Goal: Task Accomplishment & Management: Manage account settings

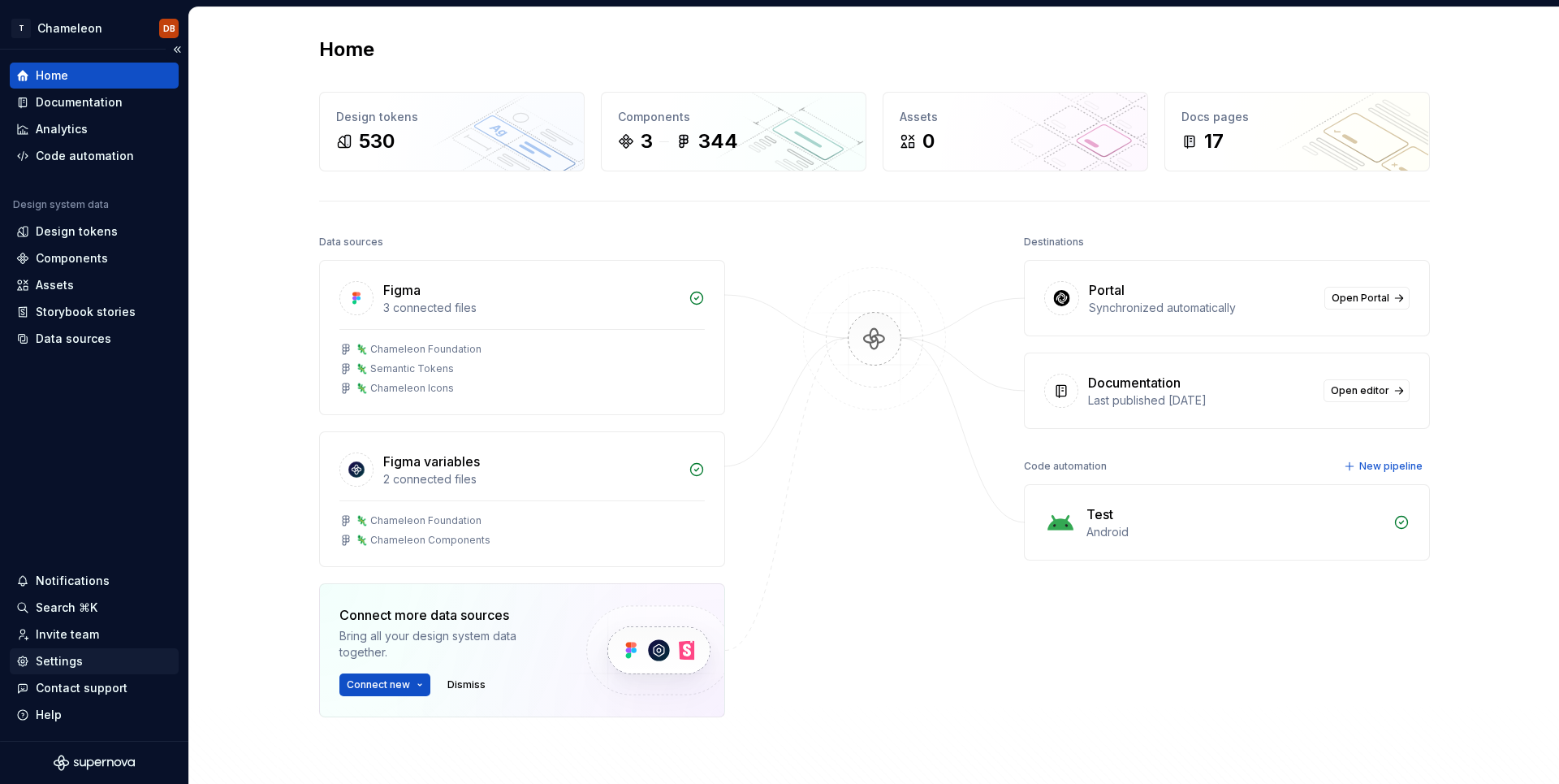
click at [74, 665] on div "Settings" at bounding box center [59, 661] width 47 height 16
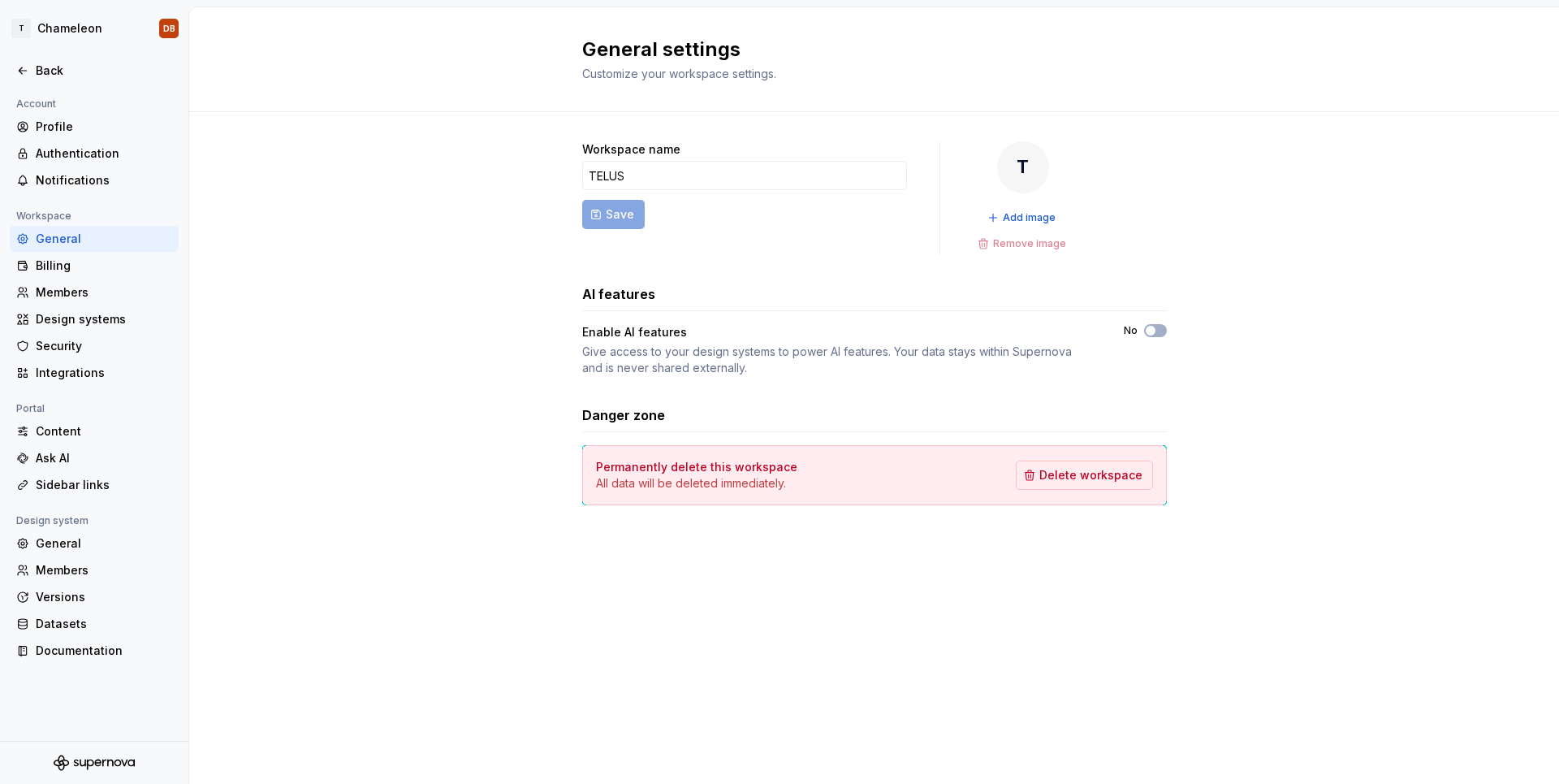
click at [512, 376] on div "Workspace name TELUS Save T Add image Remove image AI features Enable AI featur…" at bounding box center [875, 340] width 1370 height 455
click at [514, 355] on div "Workspace name TELUS Save T Add image Remove image AI features Enable AI featur…" at bounding box center [875, 340] width 1370 height 455
click at [501, 337] on div "Workspace name TELUS Save T Add image Remove image AI features Enable AI featur…" at bounding box center [875, 340] width 1370 height 455
click at [66, 266] on div "Billing" at bounding box center [103, 265] width 136 height 16
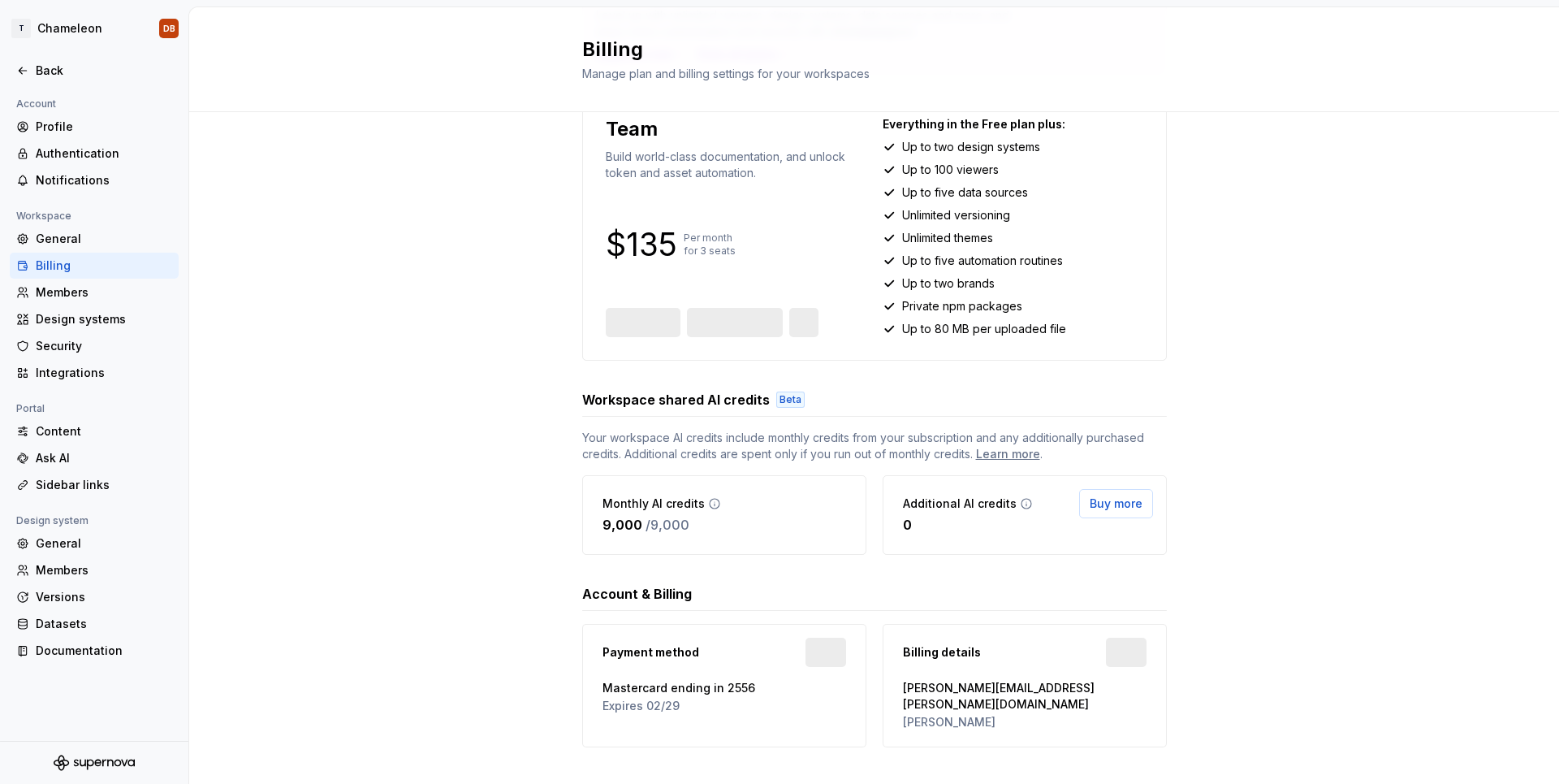
scroll to position [176, 0]
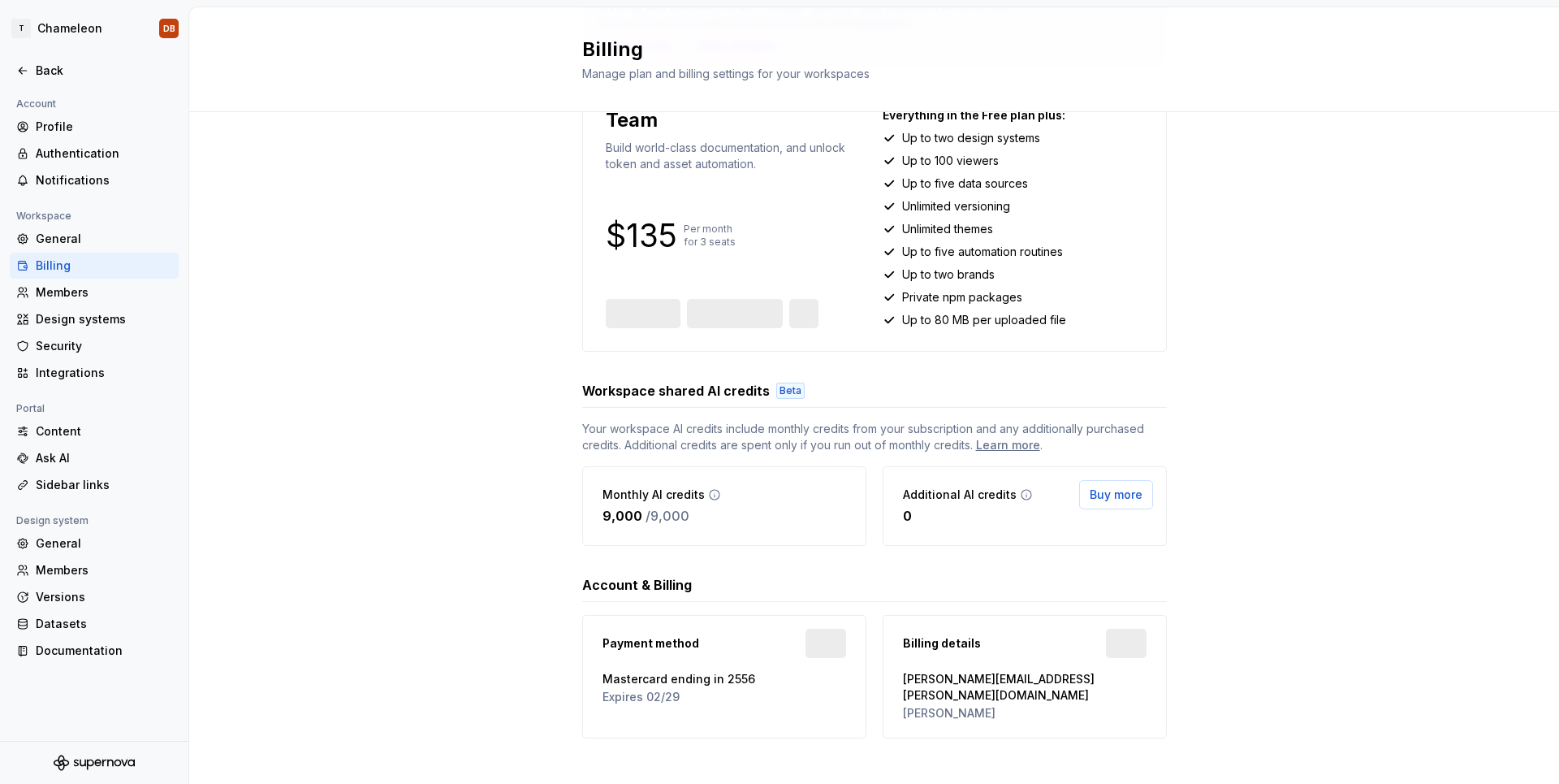
click at [511, 416] on div "Upgrade to Company Level up with unlimited viewers, design systems, data source…" at bounding box center [875, 368] width 1370 height 864
click at [508, 385] on div "Upgrade to Company Level up with unlimited viewers, design systems, data source…" at bounding box center [875, 368] width 1370 height 864
click at [519, 403] on div "Upgrade to Company Level up with unlimited viewers, design systems, data source…" at bounding box center [875, 370] width 1370 height 864
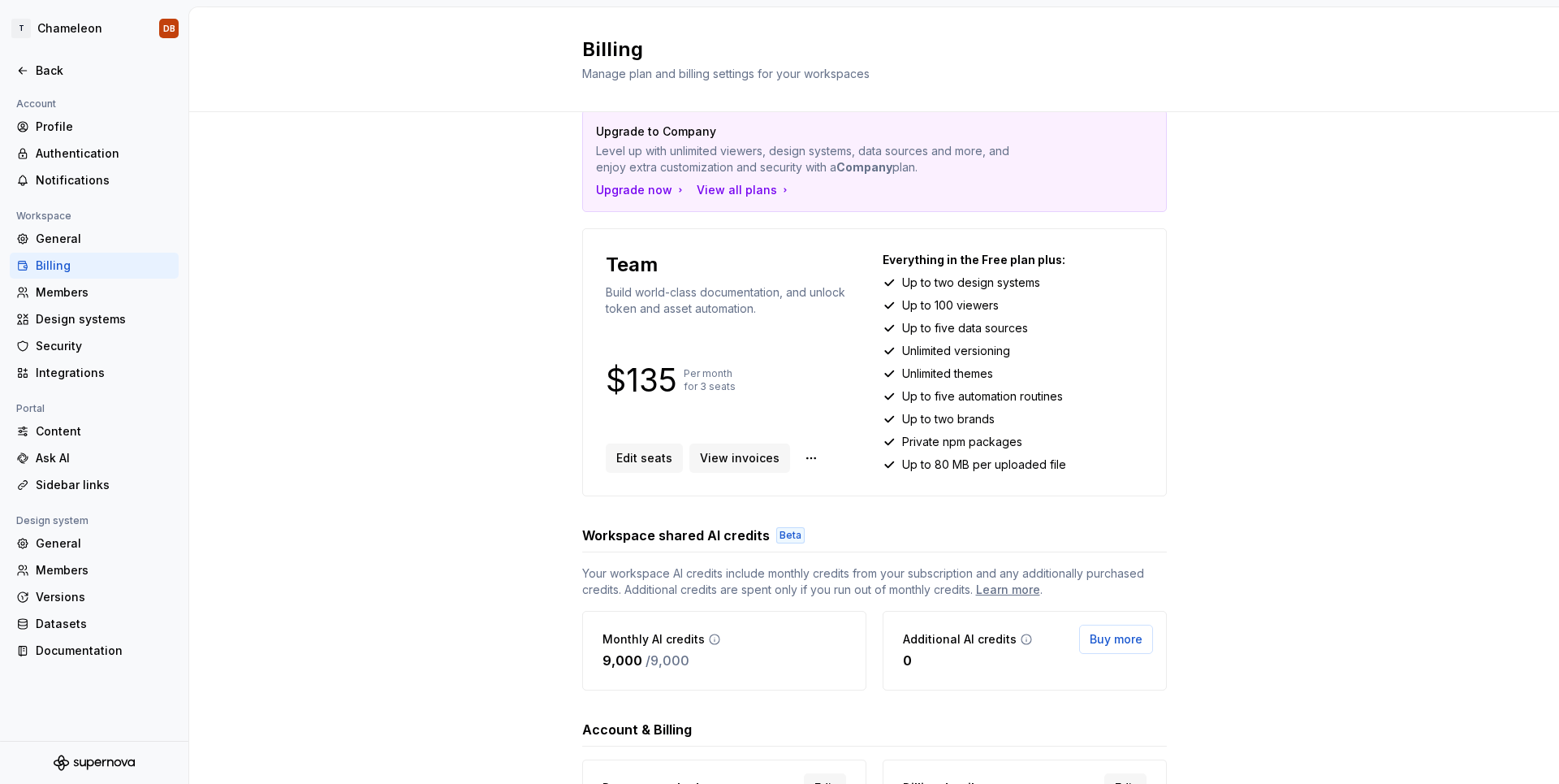
scroll to position [0, 0]
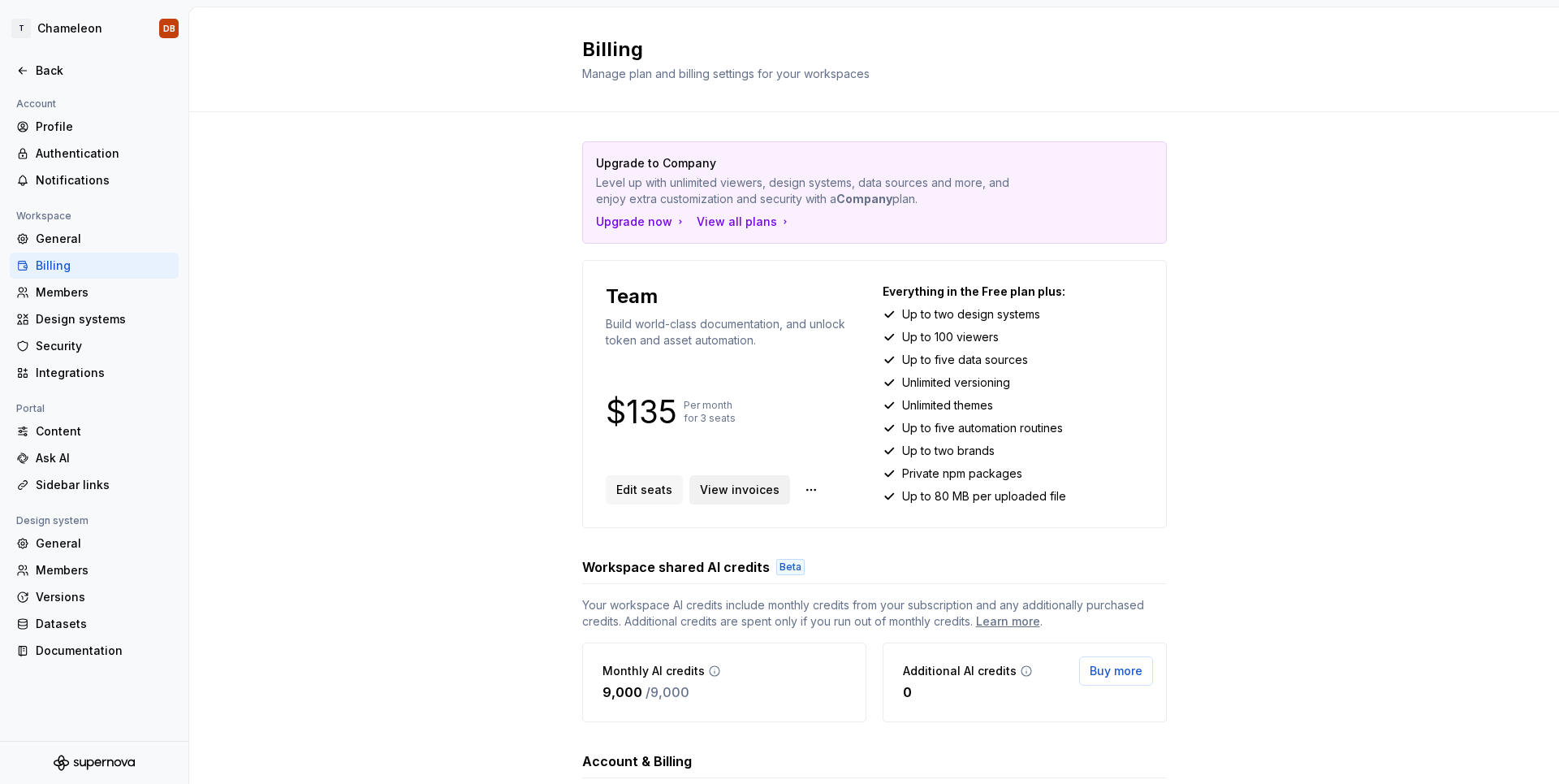
click at [735, 496] on span "View invoices" at bounding box center [740, 489] width 80 height 16
